Goal: Navigation & Orientation: Go to known website

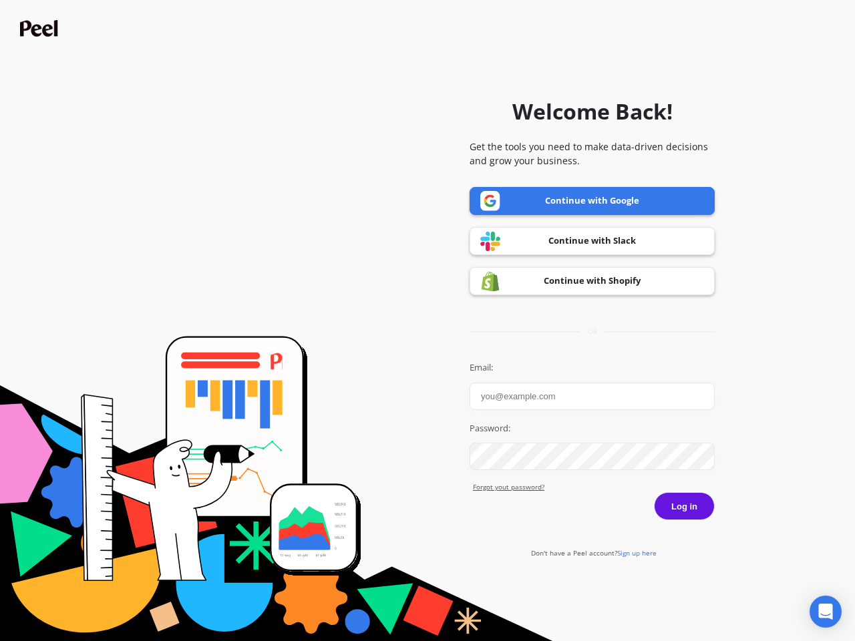
click at [825, 612] on icon "Open Intercom Messenger" at bounding box center [826, 612] width 14 height 16
